Goal: Complete application form

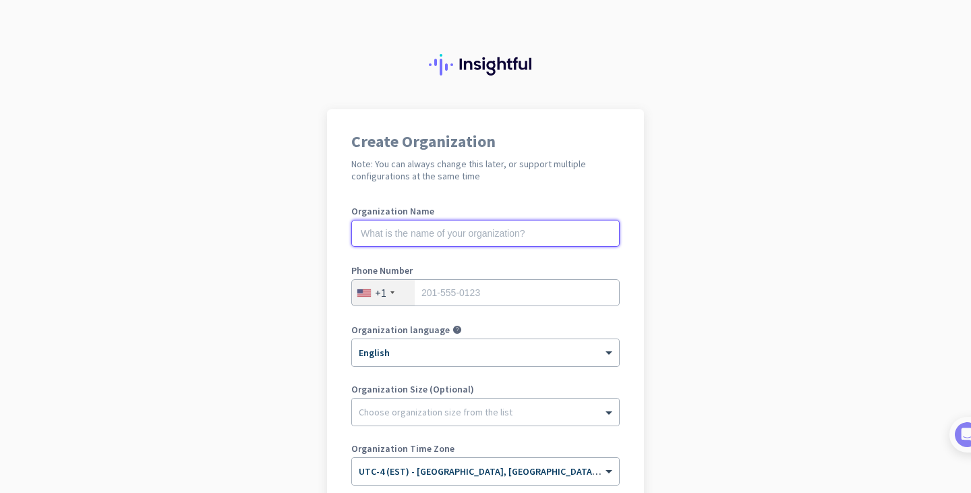
click at [475, 243] on input "text" at bounding box center [485, 233] width 268 height 27
click at [432, 236] on input "text" at bounding box center [485, 233] width 268 height 27
type input "Mercor"
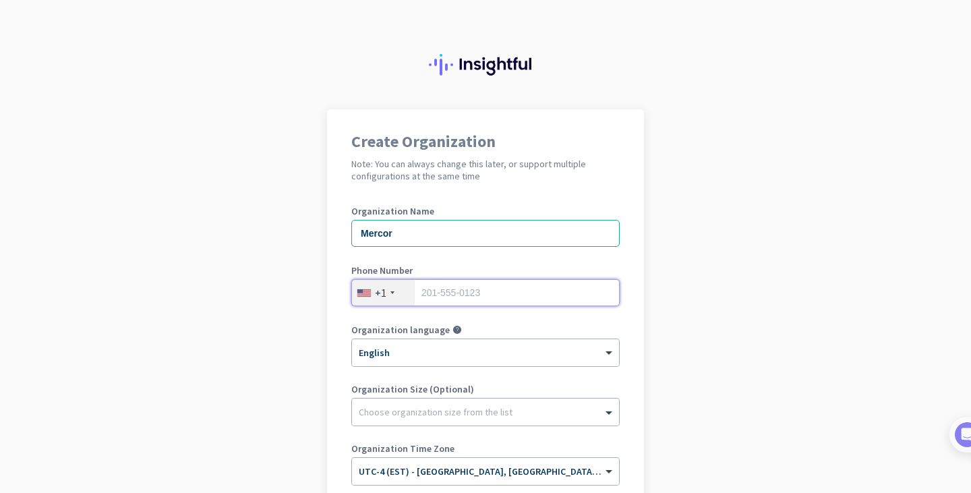
click at [454, 304] on input "tel" at bounding box center [485, 292] width 268 height 27
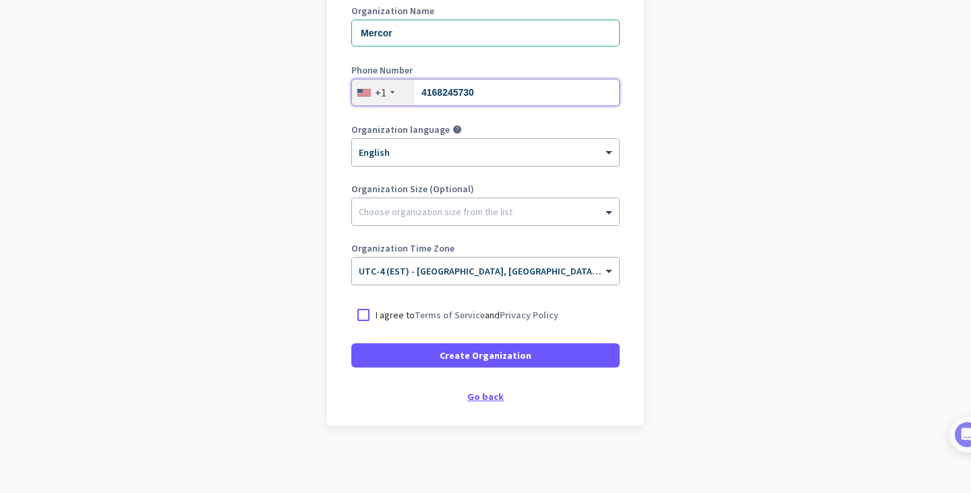
type input "4168245730"
click at [482, 397] on div "Go back" at bounding box center [485, 396] width 268 height 9
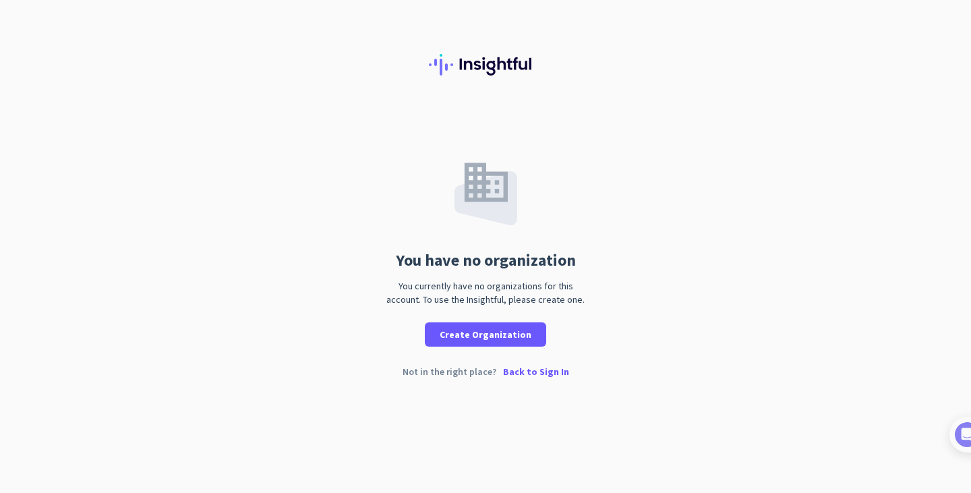
click at [529, 376] on p "Back to Sign In" at bounding box center [536, 371] width 66 height 9
